Goal: Task Accomplishment & Management: Manage account settings

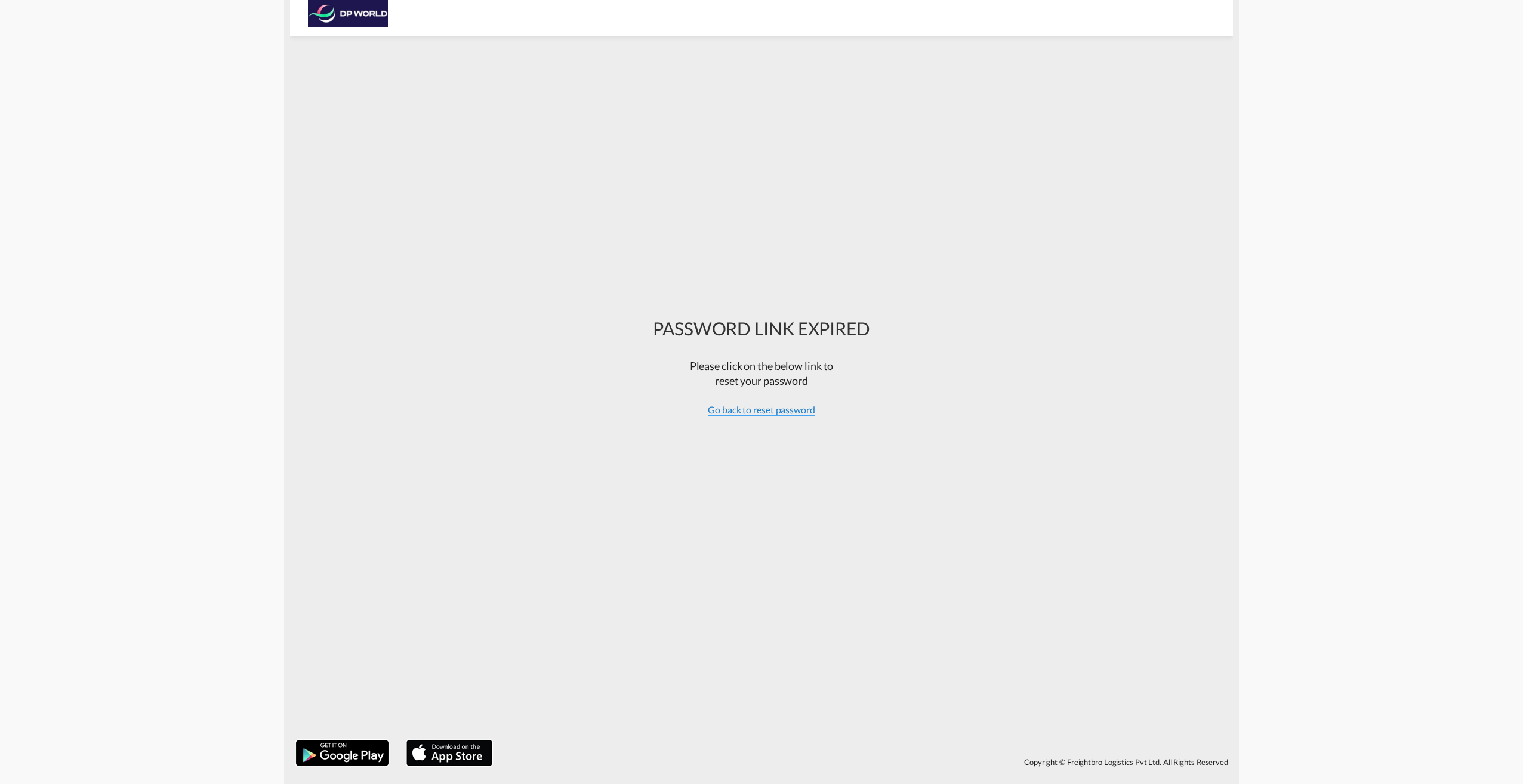
click at [759, 411] on span "Go back to reset password" at bounding box center [762, 410] width 107 height 12
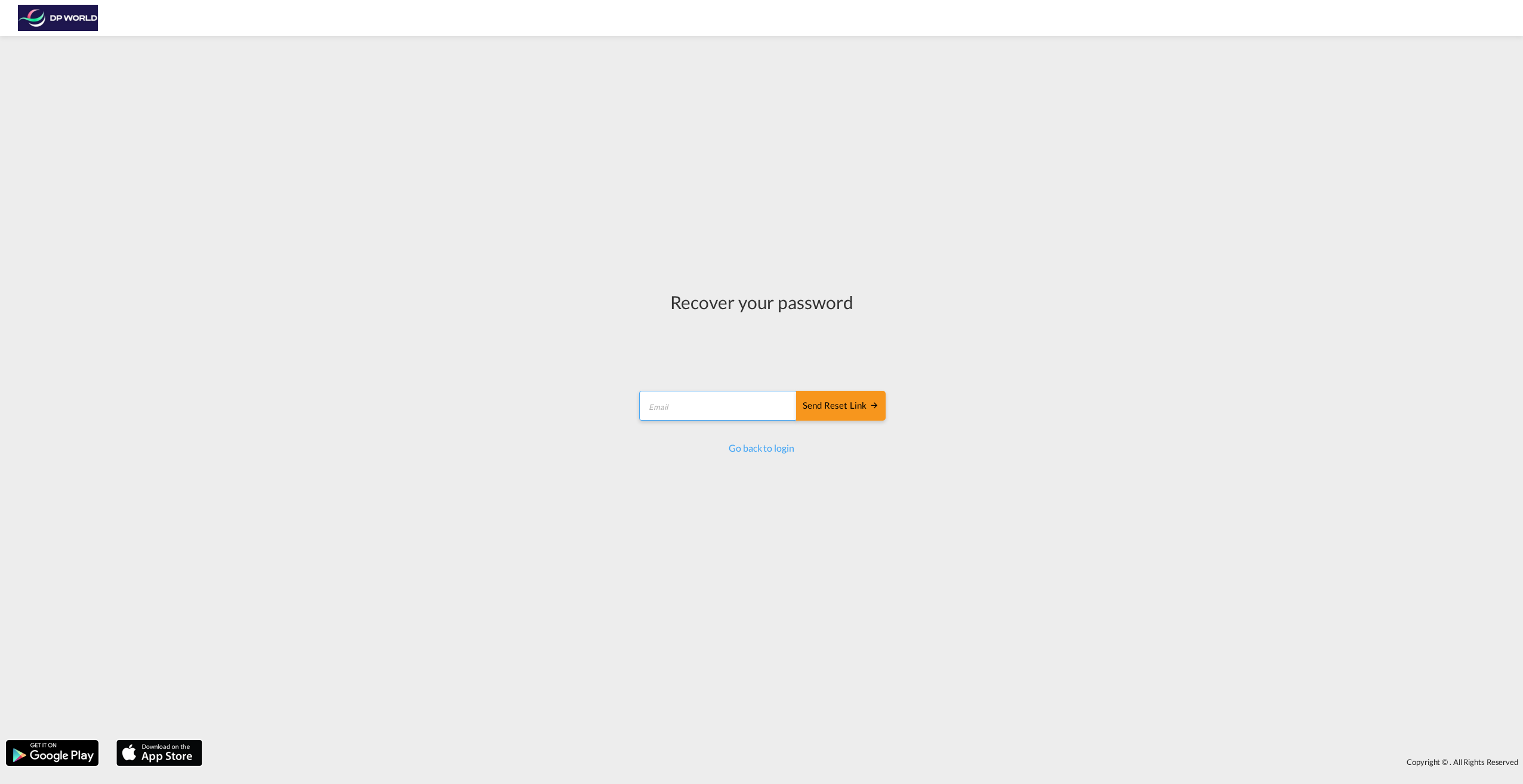
click at [682, 404] on input "email" at bounding box center [718, 406] width 158 height 30
type input "[PERSON_NAME][EMAIL_ADDRESS][PERSON_NAME][DOMAIN_NAME]"
click at [834, 406] on div "Send reset link" at bounding box center [841, 406] width 77 height 14
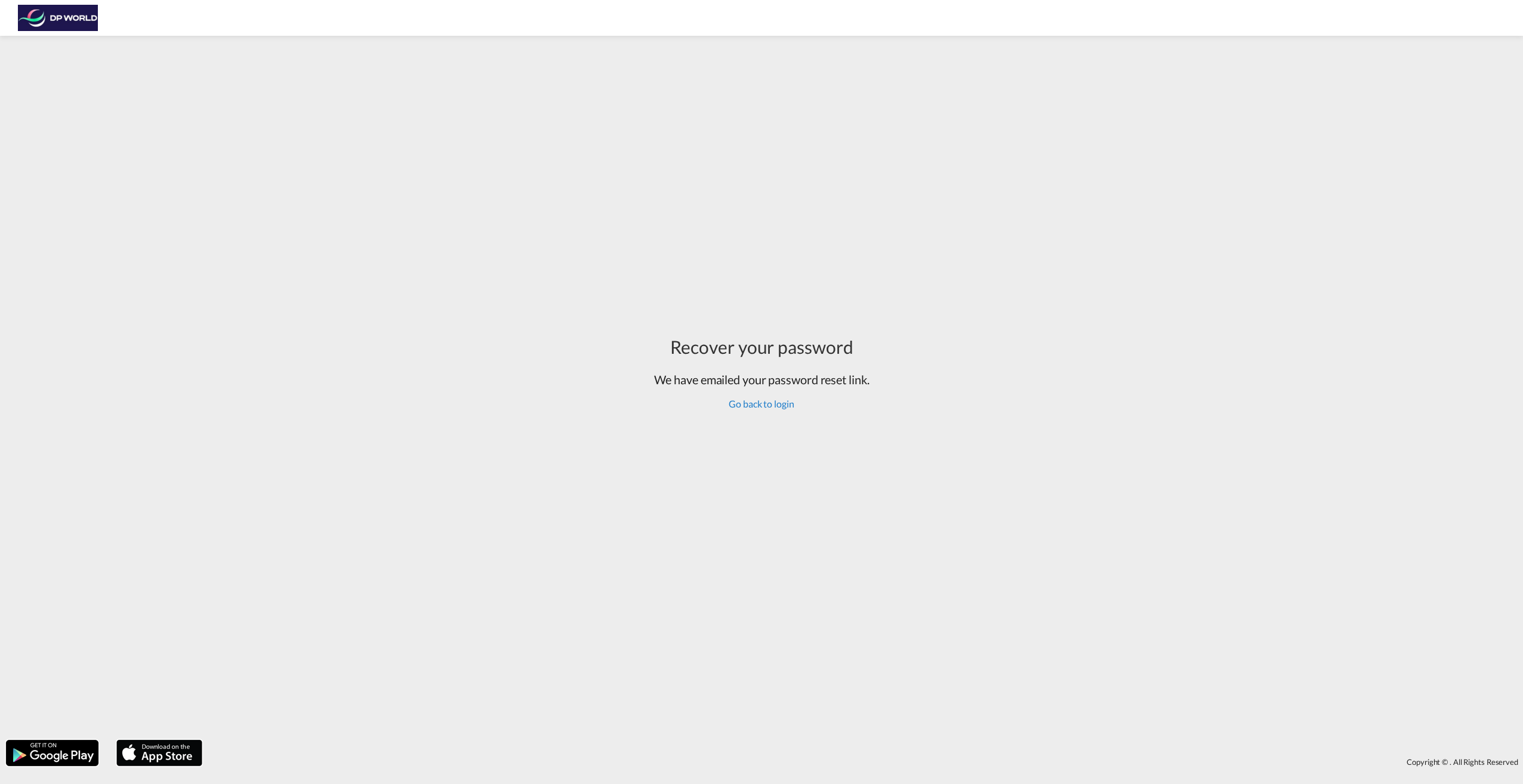
click at [754, 405] on link "Go back to login" at bounding box center [761, 404] width 65 height 11
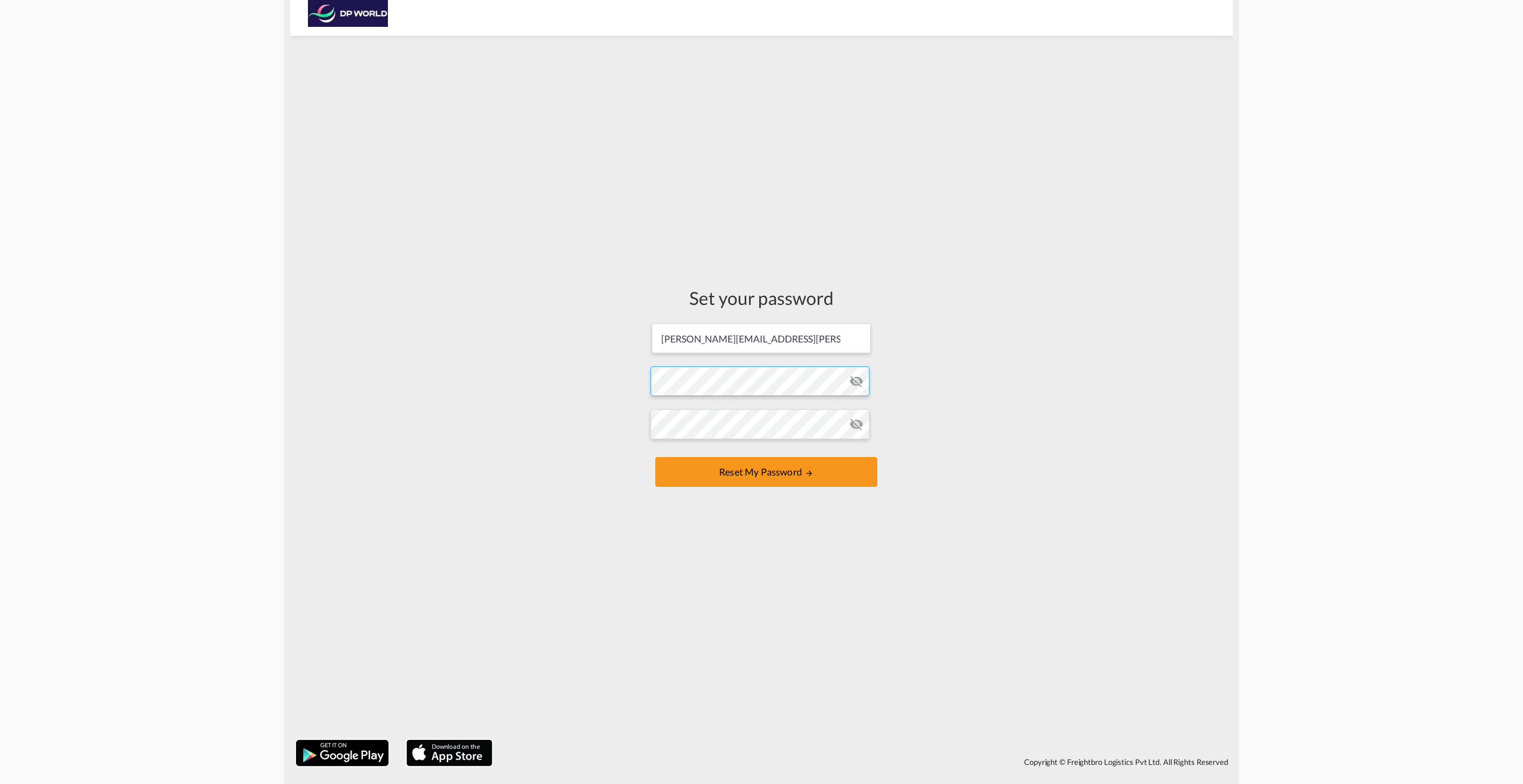
click at [668, 383] on form "stacey.castro@dpworld.com Password must contain the following: A special charac…" at bounding box center [762, 407] width 222 height 168
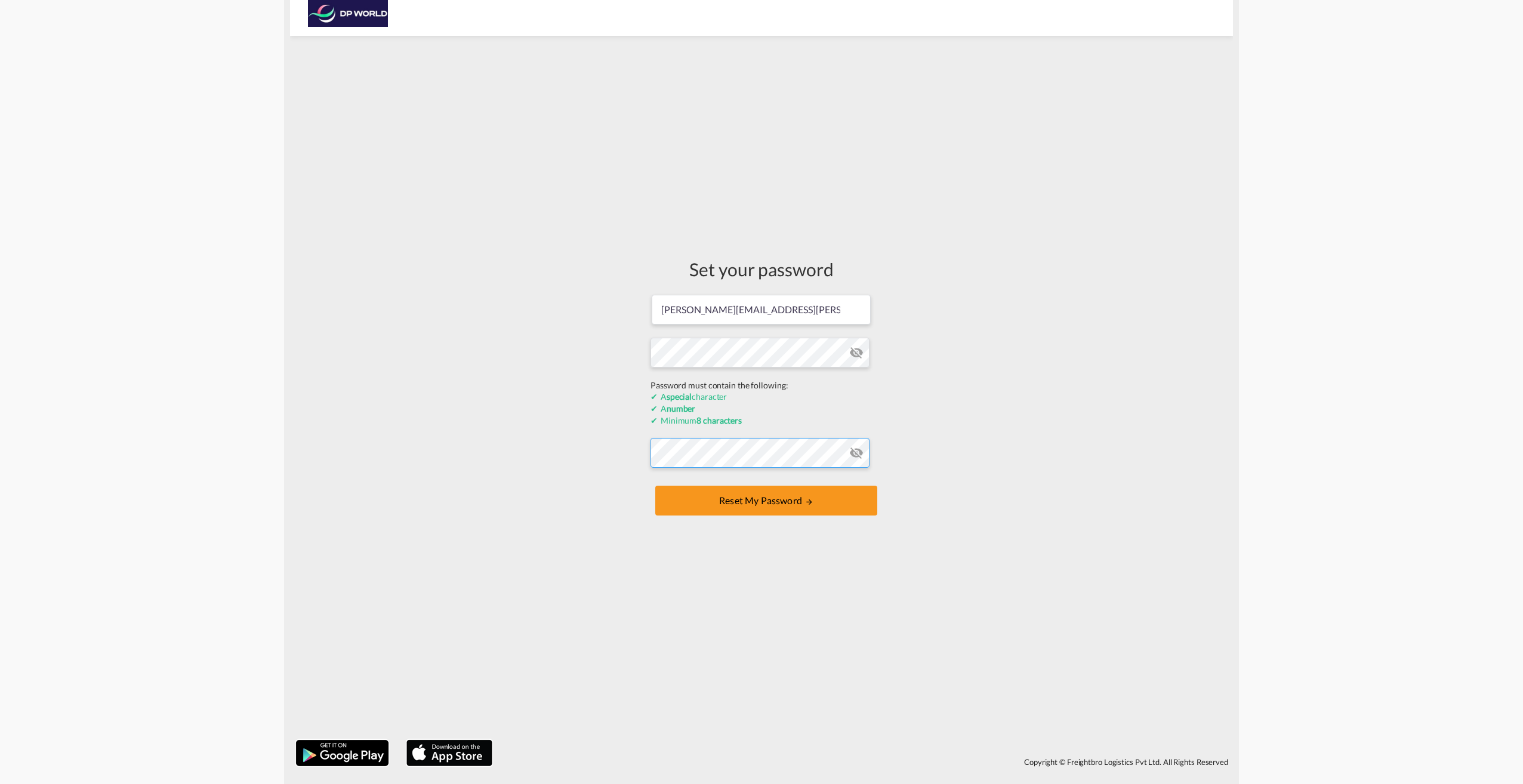
click at [728, 455] on form "stacey.castro@dpworld.com Password must contain the following: A special charac…" at bounding box center [762, 406] width 222 height 226
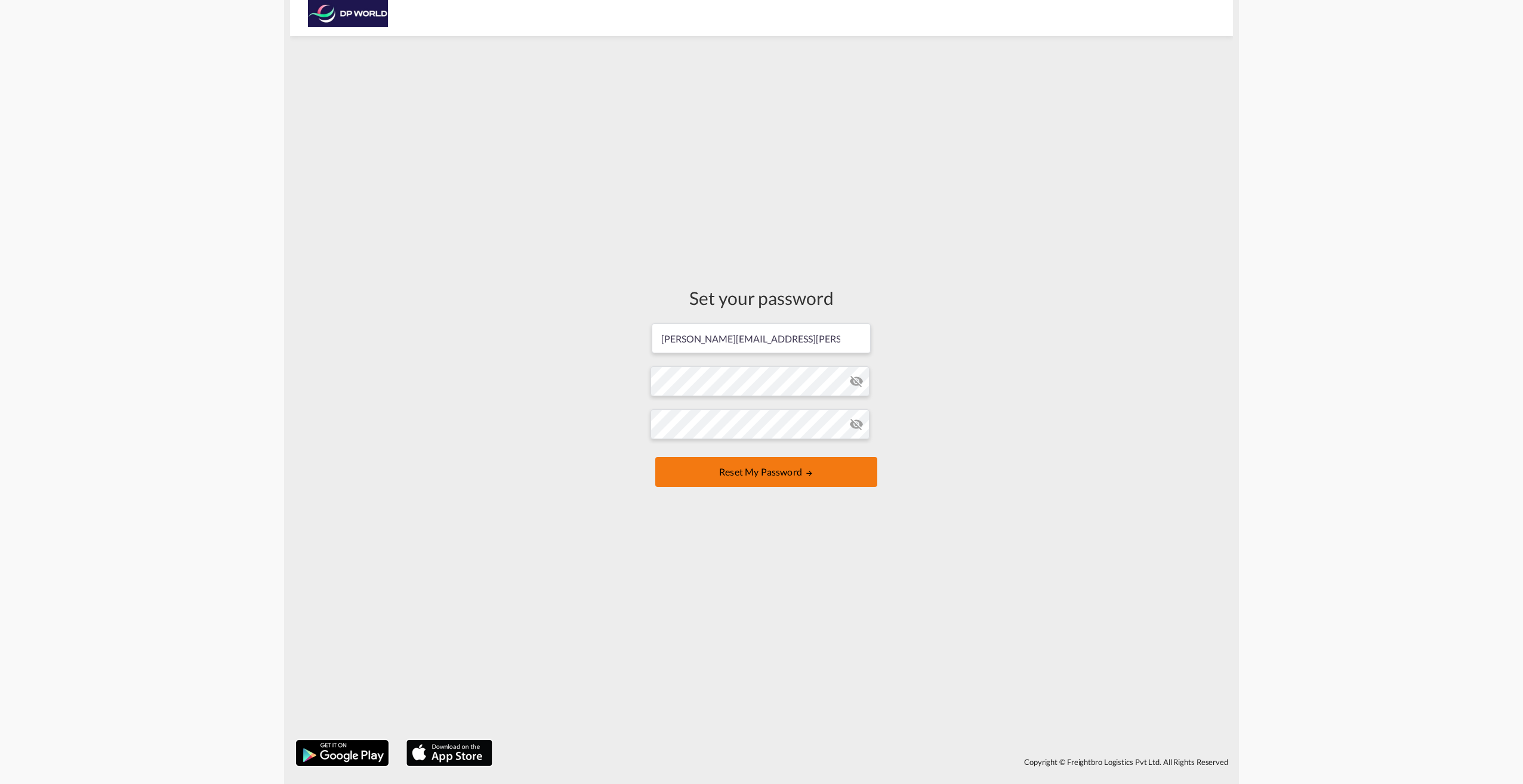
click at [749, 468] on button "Reset my password" at bounding box center [767, 472] width 222 height 30
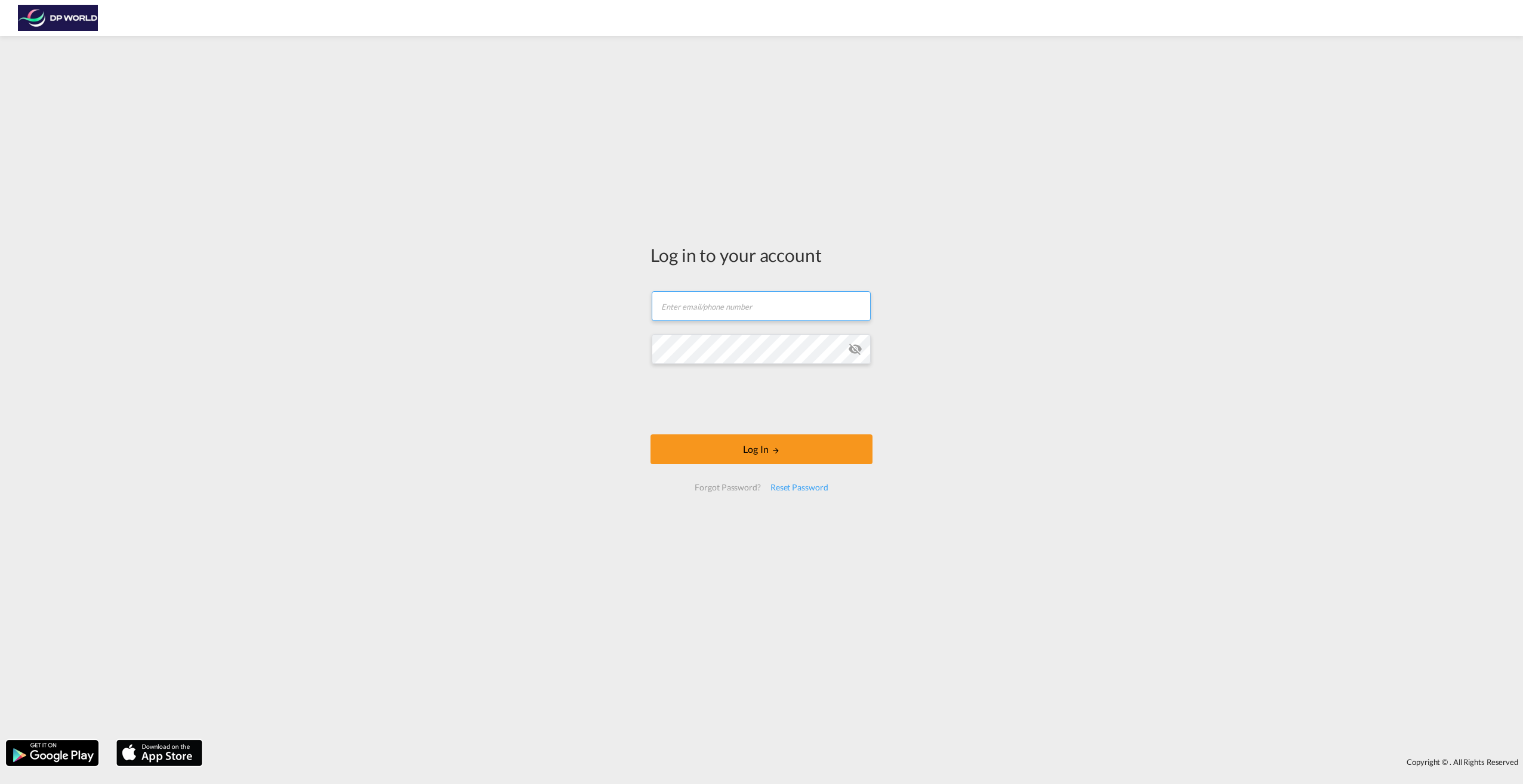
type input "[PERSON_NAME][EMAIL_ADDRESS][PERSON_NAME][DOMAIN_NAME]"
click at [765, 451] on button "Log In" at bounding box center [762, 449] width 222 height 30
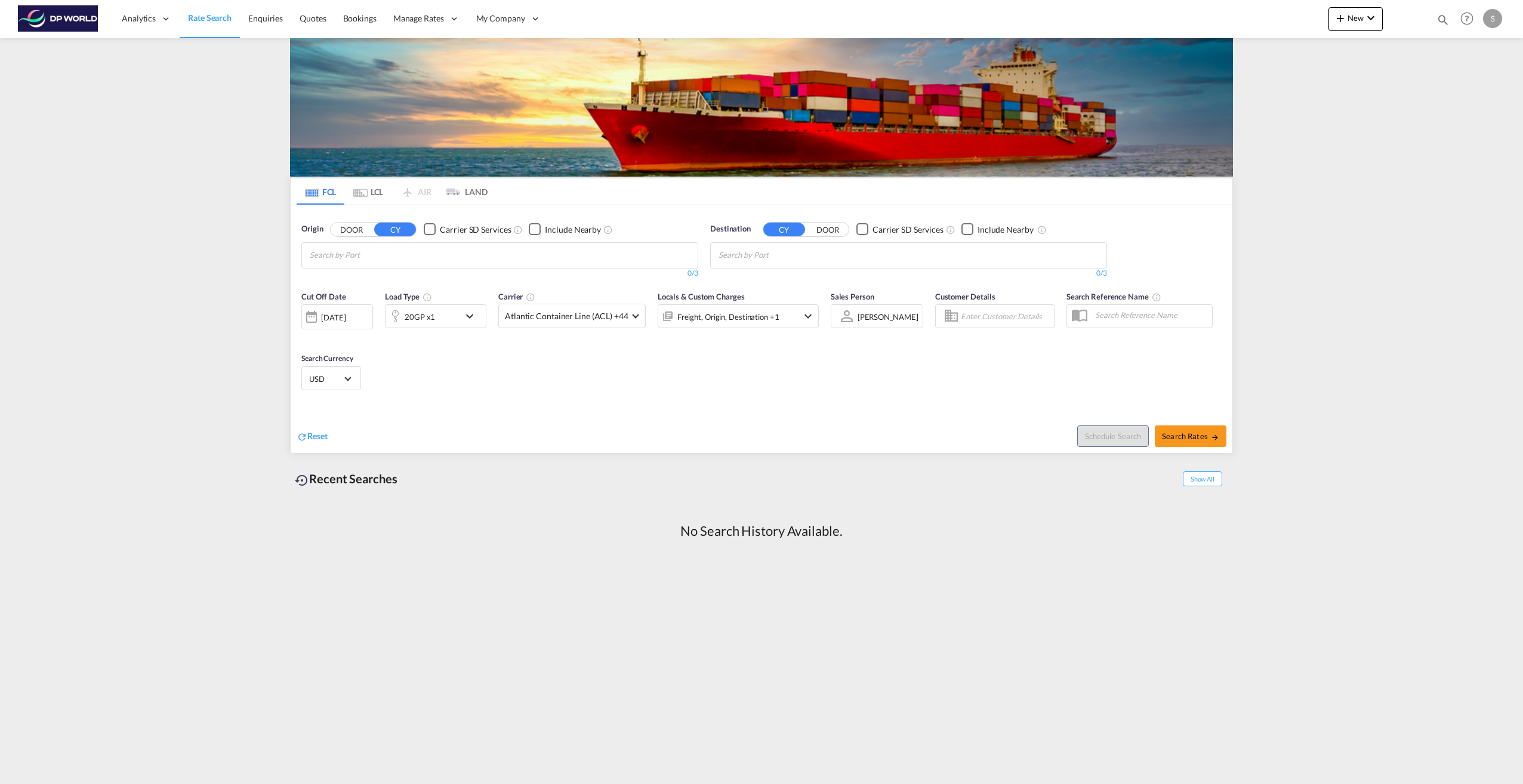
click at [1493, 21] on div "S" at bounding box center [1492, 18] width 19 height 19
click at [1465, 92] on button "Logout" at bounding box center [1479, 92] width 77 height 24
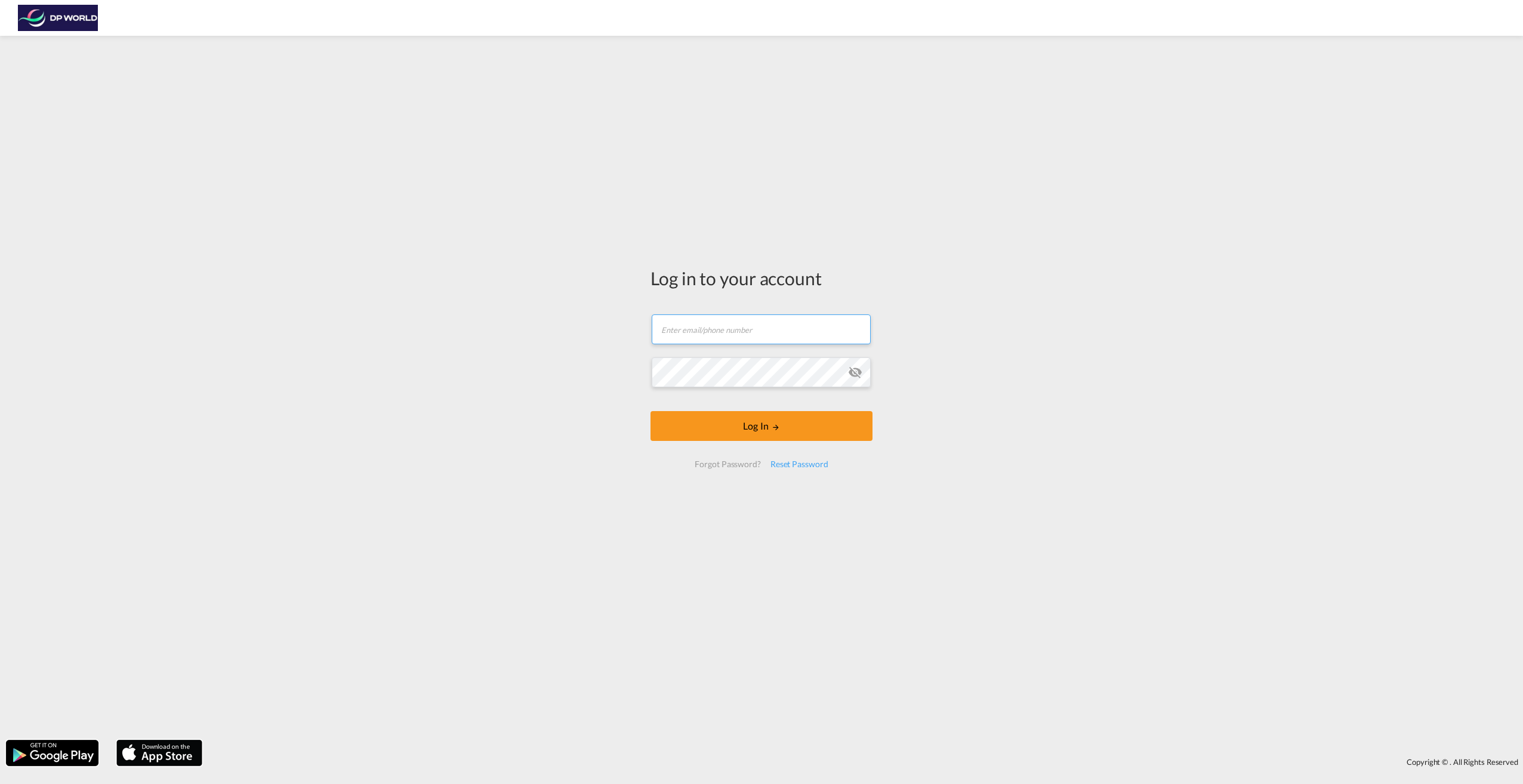
type input "[PERSON_NAME][EMAIL_ADDRESS][PERSON_NAME][DOMAIN_NAME]"
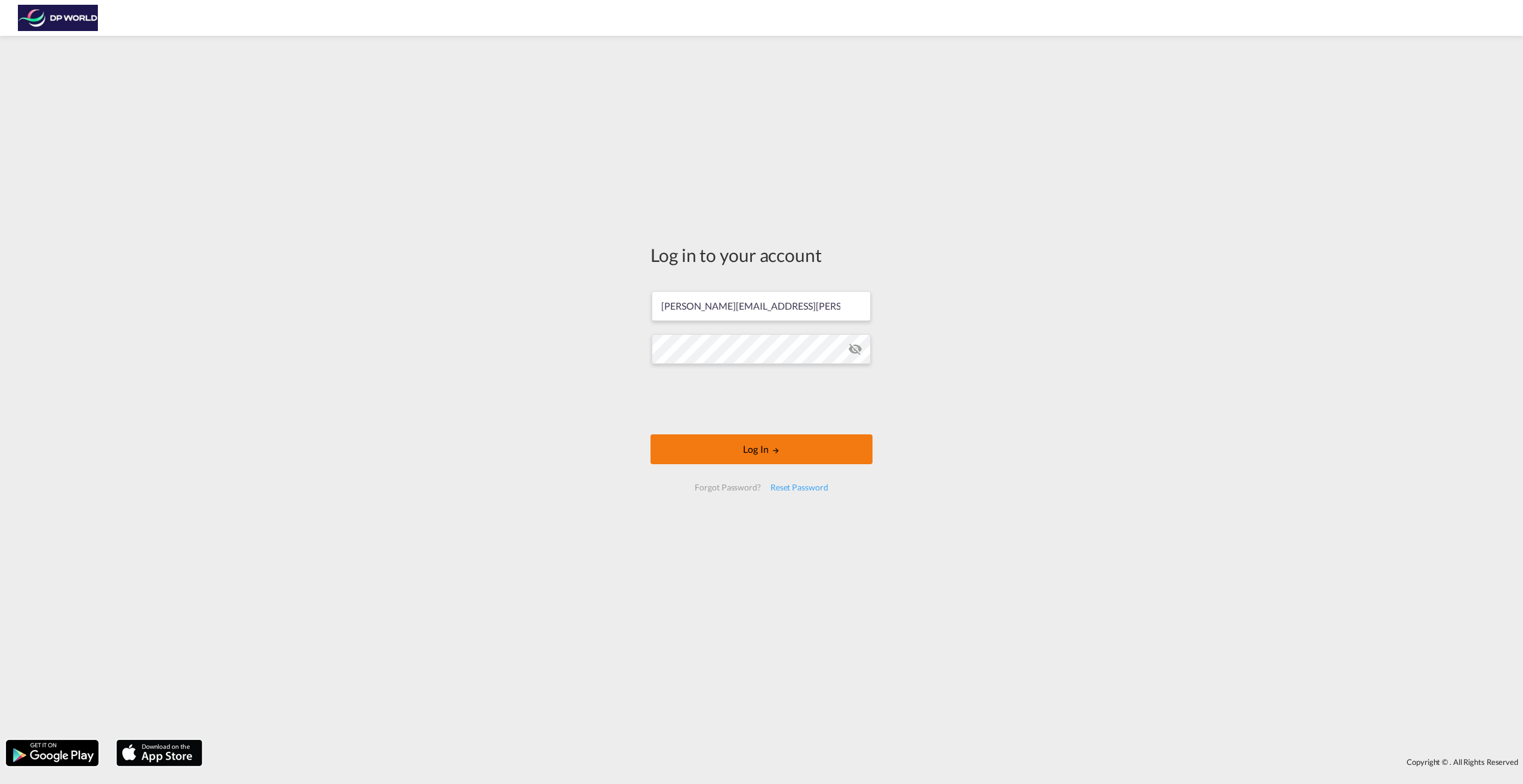
click at [761, 452] on button "Log In" at bounding box center [762, 449] width 222 height 30
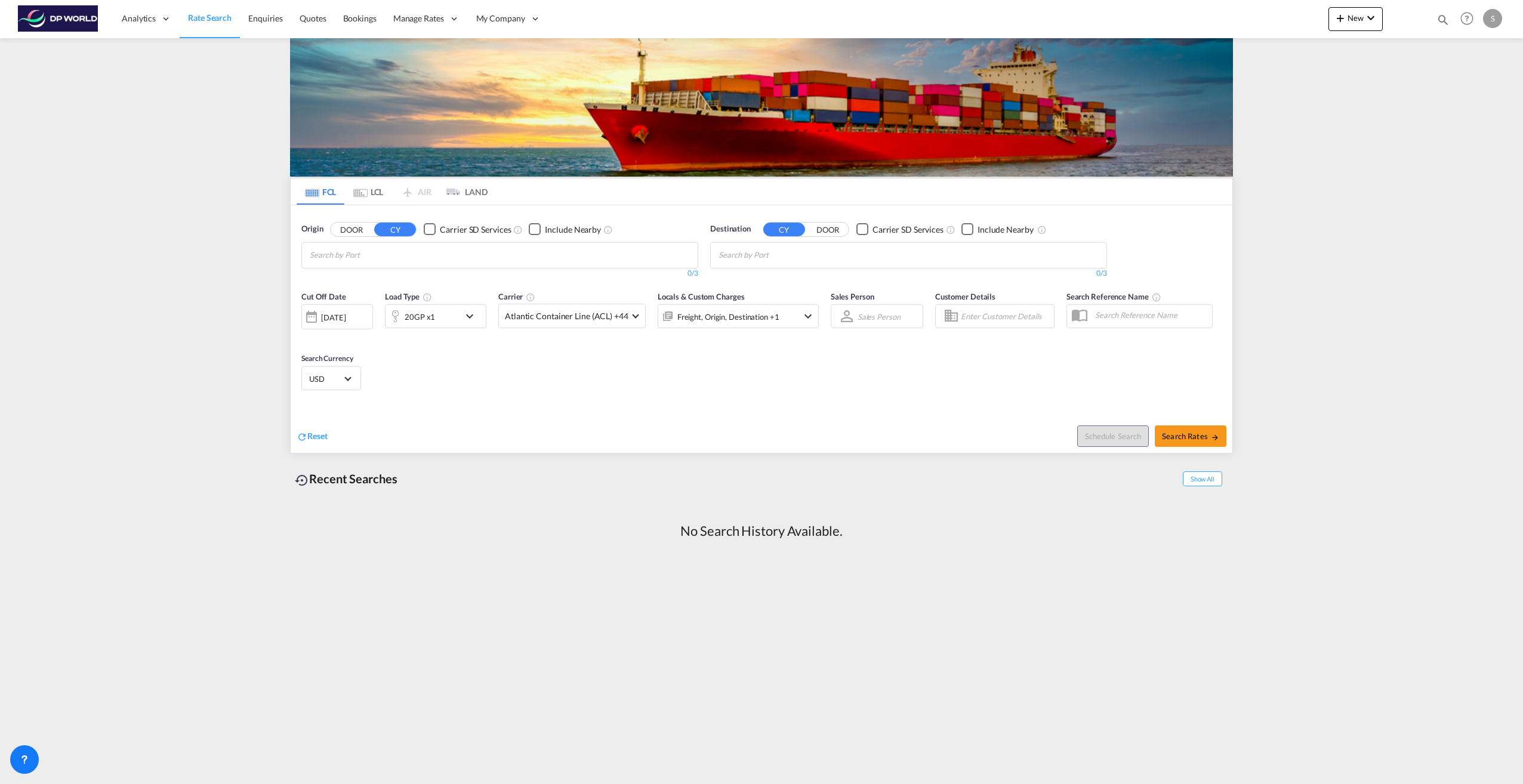
click at [1497, 22] on div "S" at bounding box center [1492, 18] width 19 height 19
click at [1467, 93] on button "Logout" at bounding box center [1479, 92] width 77 height 24
